Goal: Task Accomplishment & Management: Use online tool/utility

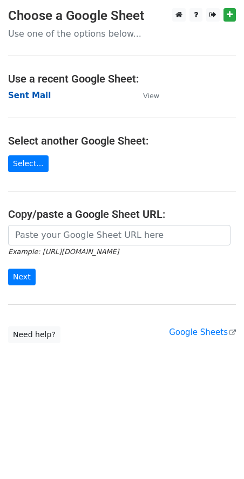
click at [38, 96] on strong "Sent Mail" at bounding box center [29, 96] width 43 height 10
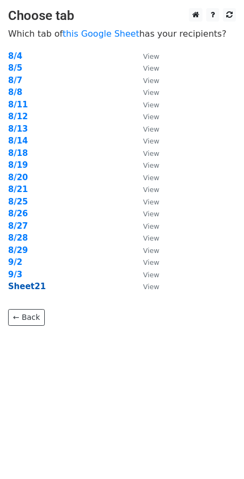
click at [27, 288] on strong "Sheet21" at bounding box center [27, 287] width 38 height 10
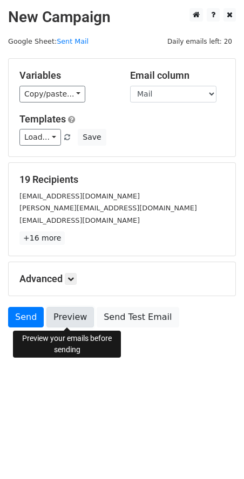
click at [62, 316] on link "Preview" at bounding box center [69, 317] width 47 height 21
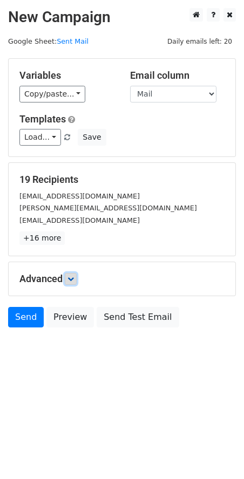
click at [69, 276] on link at bounding box center [71, 279] width 12 height 12
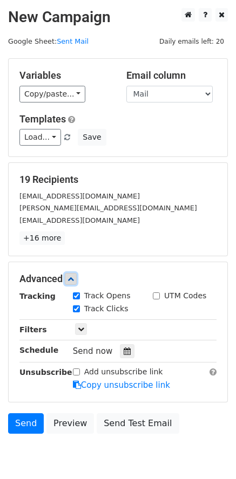
click at [69, 276] on link at bounding box center [71, 279] width 12 height 12
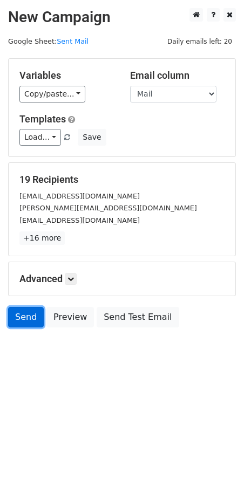
click at [35, 317] on link "Send" at bounding box center [26, 317] width 36 height 21
